Goal: Information Seeking & Learning: Learn about a topic

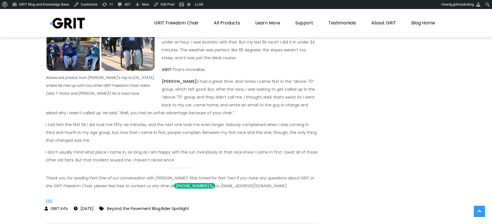
scroll to position [1919, 0]
